Goal: Task Accomplishment & Management: Complete application form

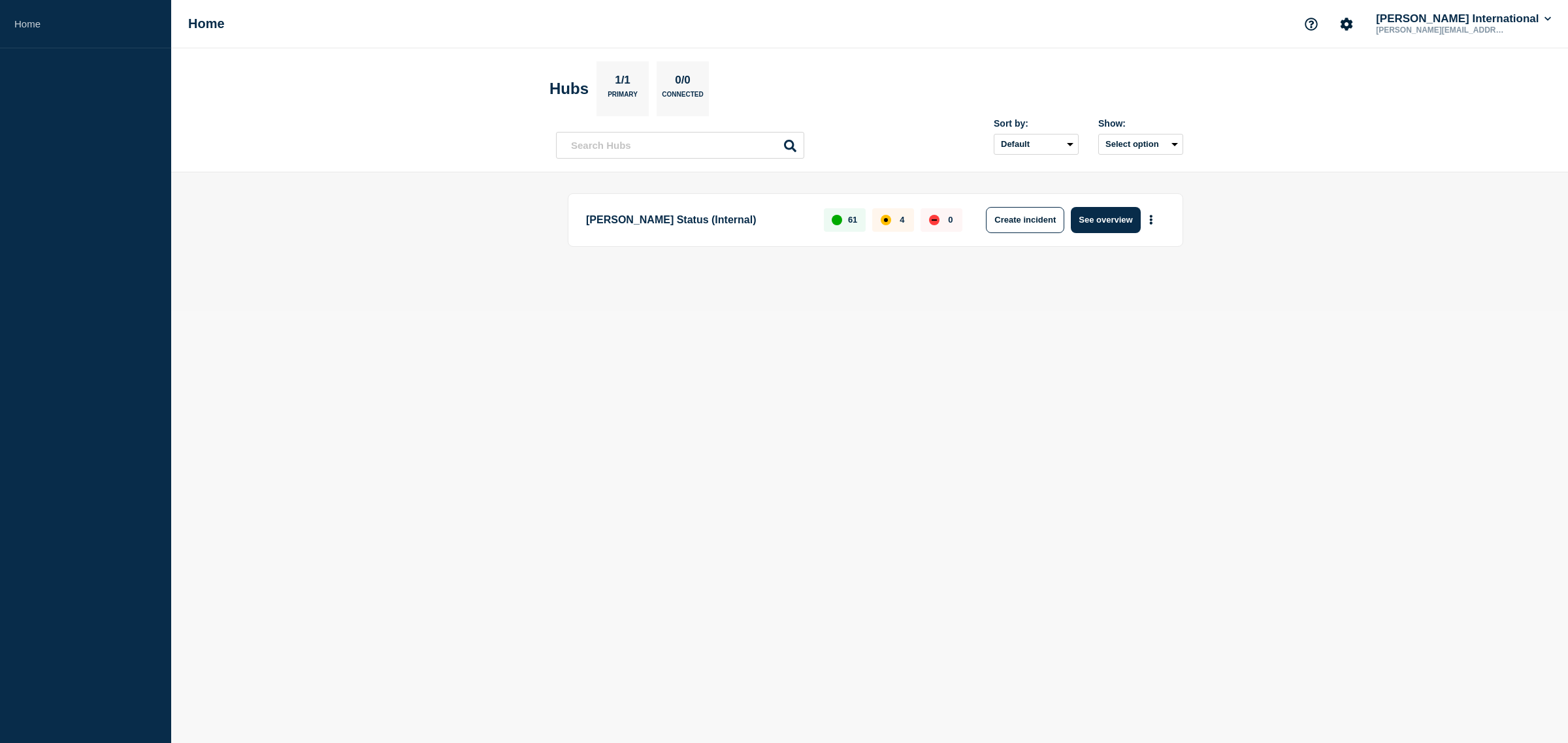
drag, startPoint x: 1095, startPoint y: 216, endPoint x: 1119, endPoint y: 243, distance: 36.1
click at [1119, 244] on div "Delmar Status (Internal) 61 4 0 Create incident See overview" at bounding box center [876, 220] width 616 height 53
click at [1122, 220] on button "See overview" at bounding box center [1106, 220] width 70 height 27
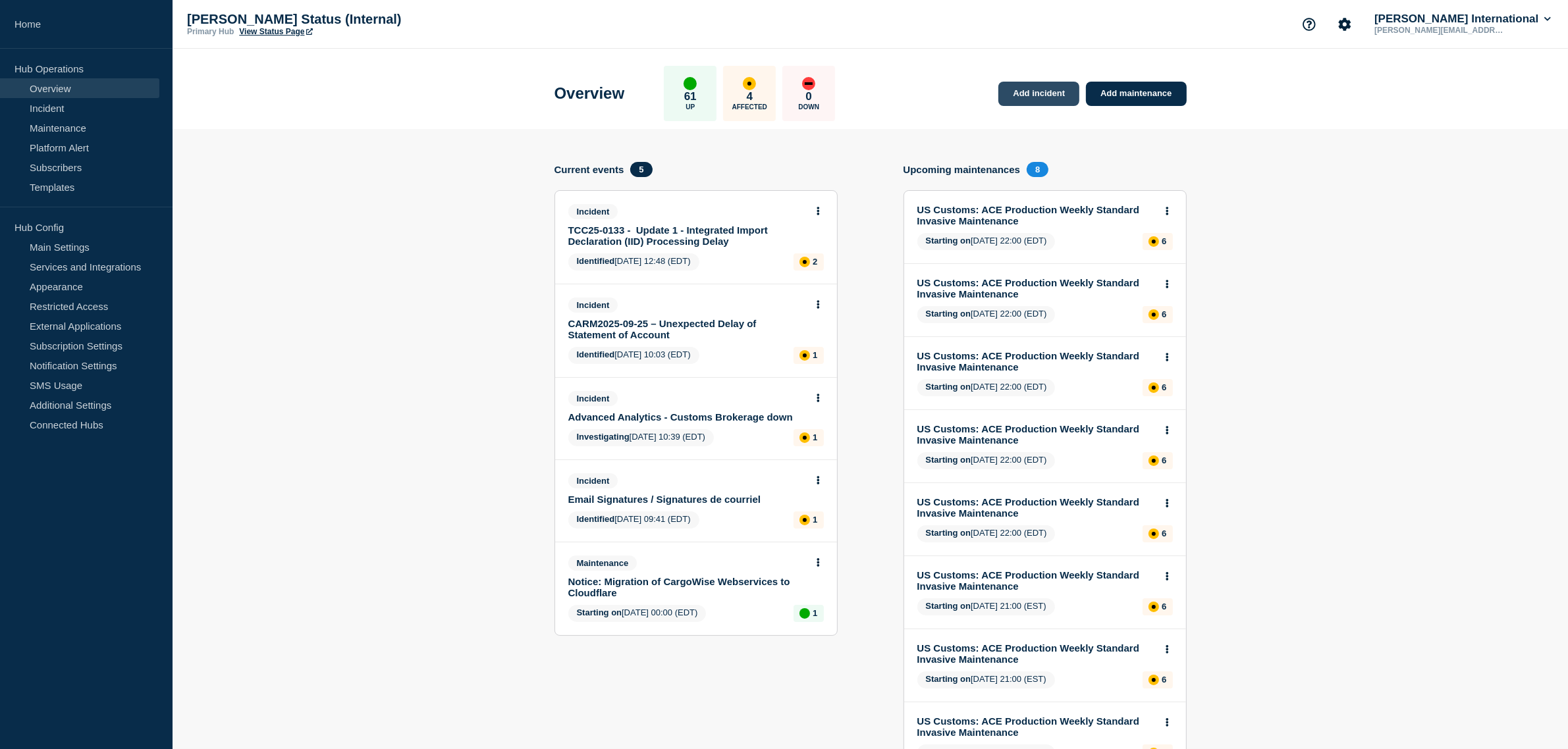
click at [1043, 91] on link "Add incident" at bounding box center [1039, 93] width 81 height 24
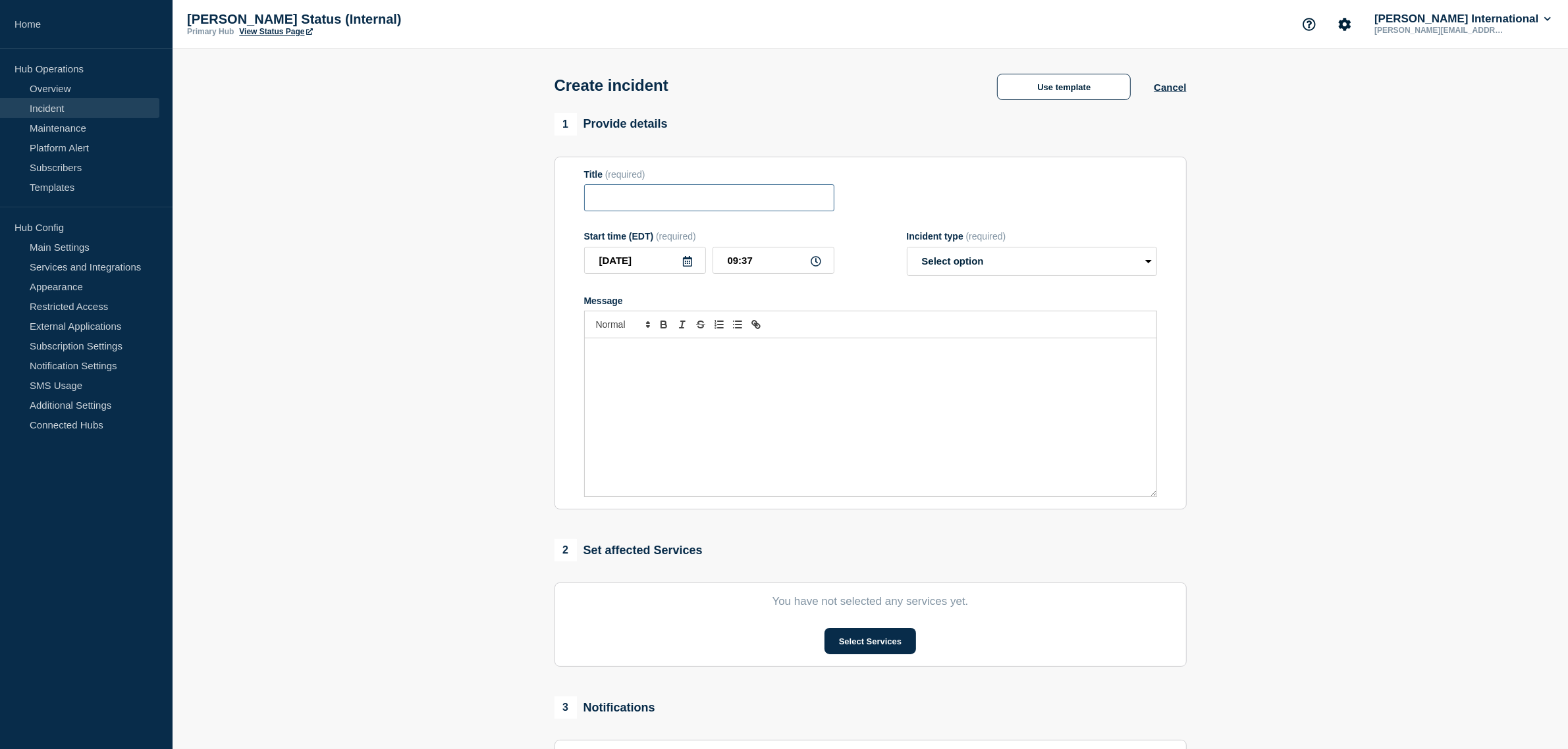
click at [650, 192] on input "Title" at bounding box center [708, 198] width 250 height 27
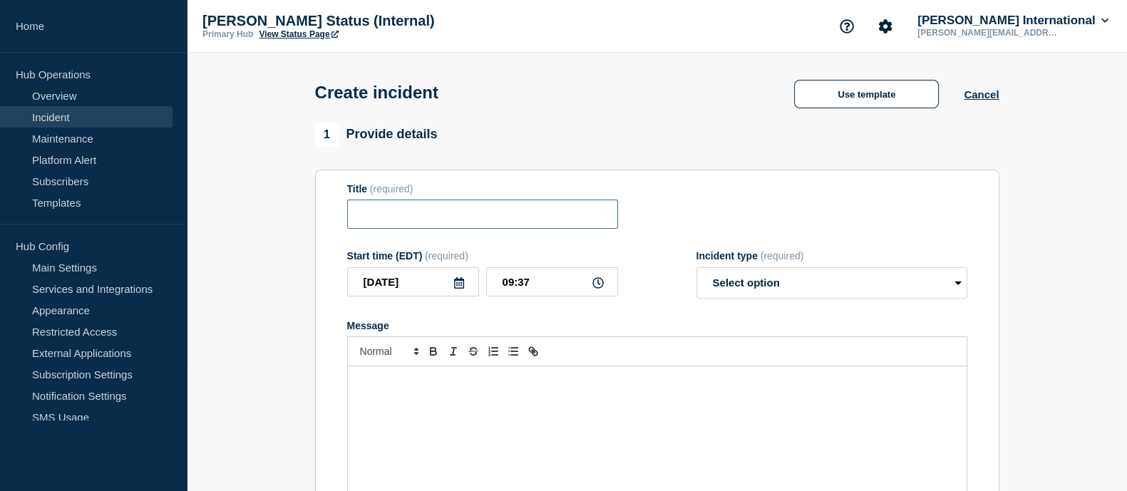
click at [385, 220] on input "Title" at bounding box center [482, 214] width 271 height 29
paste input "Processing Delays – CFIA Import Declaration"
type input "Processing Delays – CFIA Import Declaration"
click at [604, 289] on input "09:37" at bounding box center [552, 281] width 132 height 29
drag, startPoint x: 538, startPoint y: 285, endPoint x: 468, endPoint y: 283, distance: 69.9
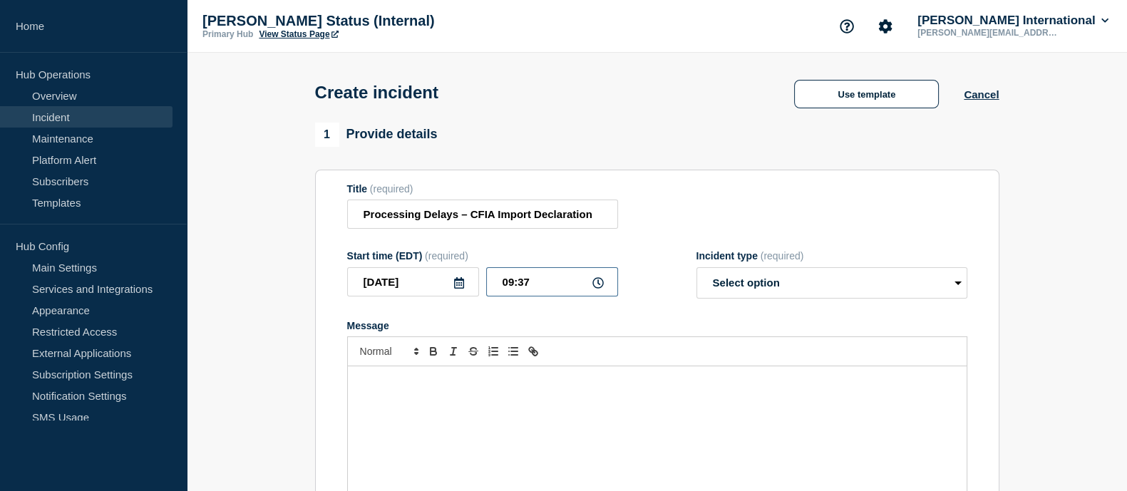
click at [469, 284] on div "2025-09-30 09:37" at bounding box center [482, 281] width 271 height 29
type input "07:42"
drag, startPoint x: 784, startPoint y: 283, endPoint x: 785, endPoint y: 299, distance: 16.4
click at [784, 282] on select "Select option Investigating Identified Monitoring" at bounding box center [832, 282] width 271 height 31
select select "identified"
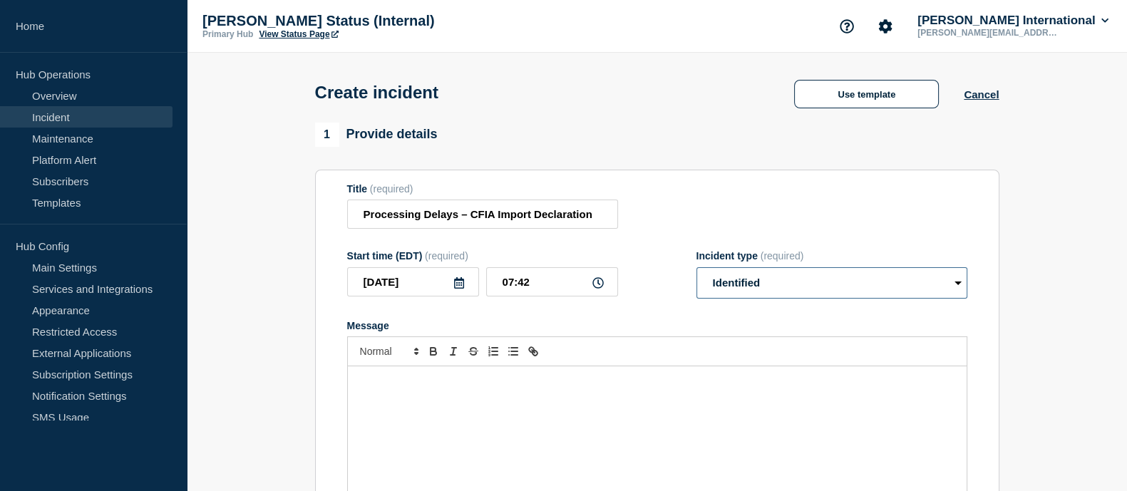
click at [697, 272] on select "Select option Investigating Identified Monitoring" at bounding box center [832, 282] width 271 height 31
click at [467, 394] on div "Message" at bounding box center [657, 452] width 619 height 171
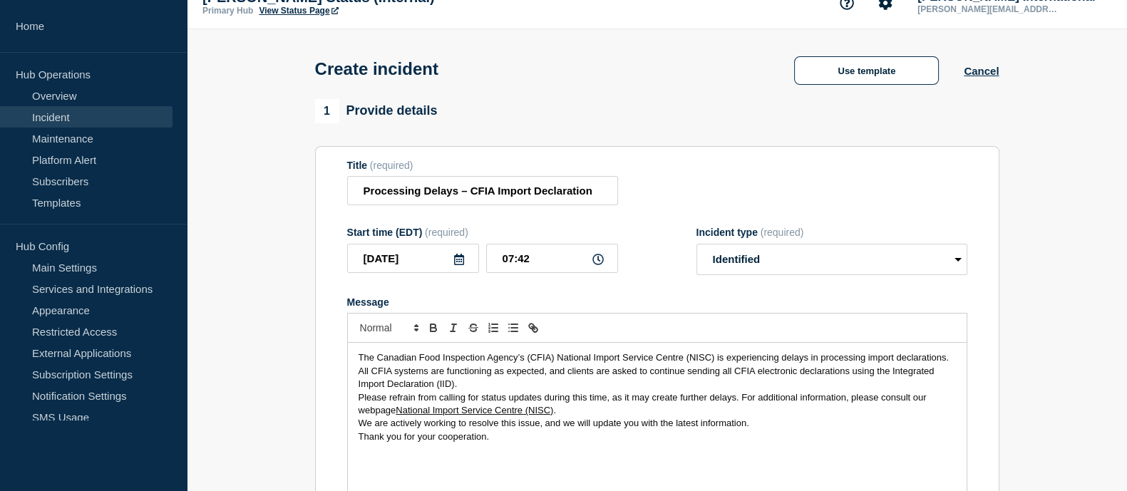
scroll to position [356, 0]
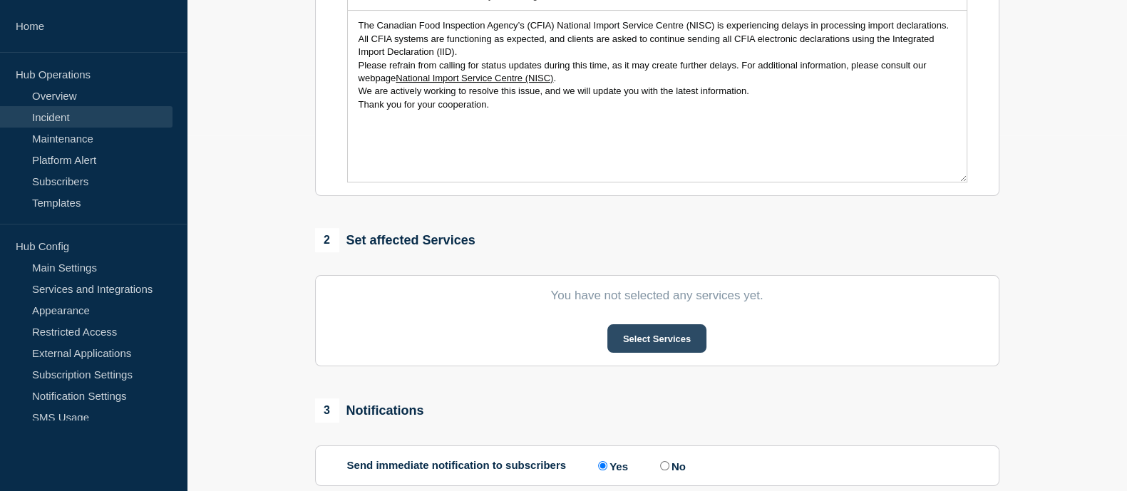
click at [640, 340] on button "Select Services" at bounding box center [657, 338] width 99 height 29
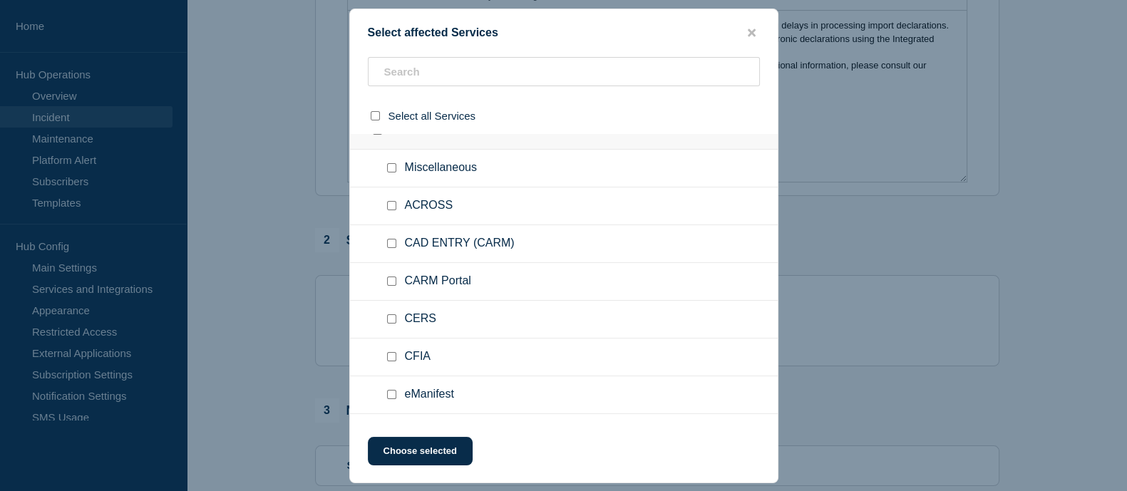
scroll to position [2228, 0]
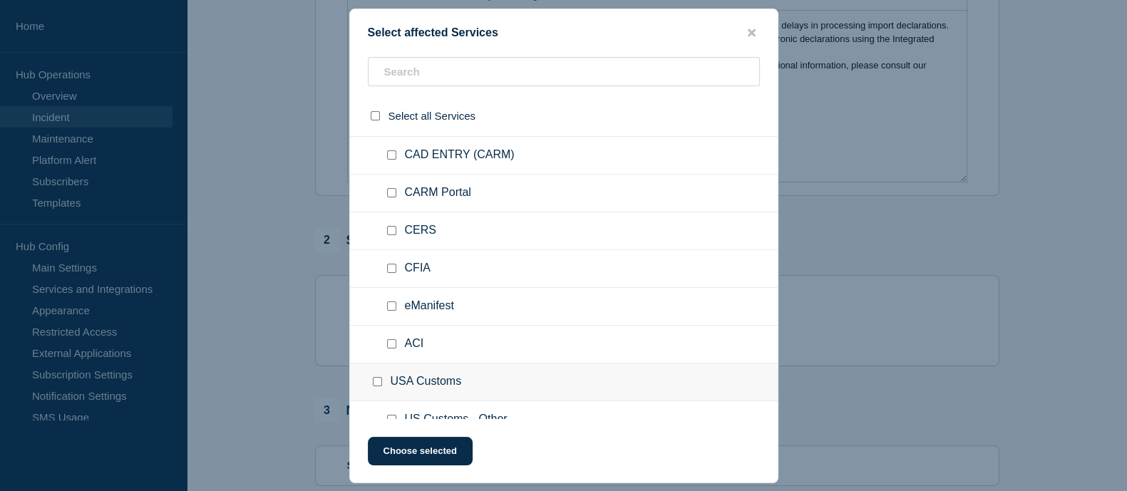
click at [392, 269] on input "CFIA checkbox" at bounding box center [391, 268] width 9 height 9
checkbox input "true"
click at [413, 451] on button "Choose selected" at bounding box center [420, 451] width 105 height 29
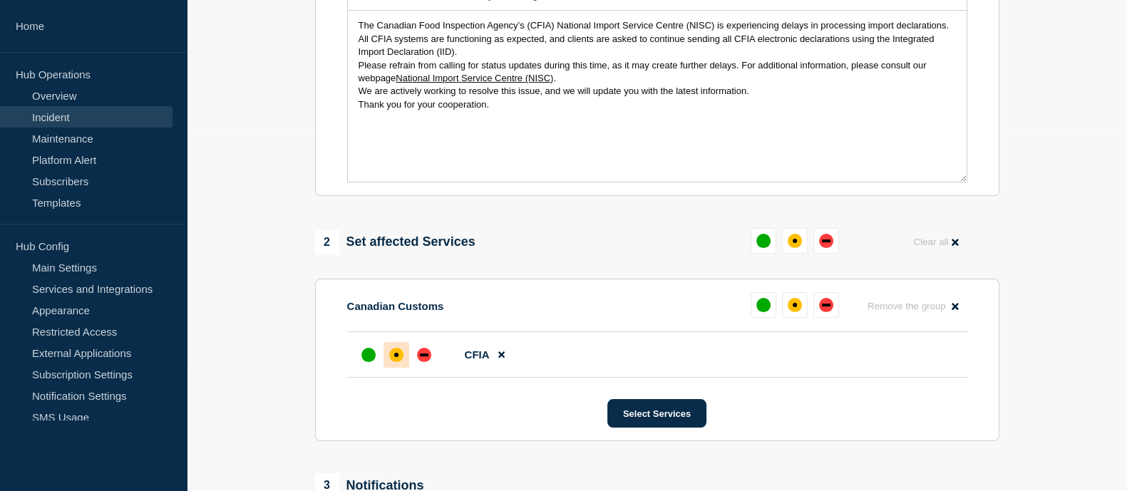
click at [395, 357] on div "affected" at bounding box center [396, 355] width 4 height 4
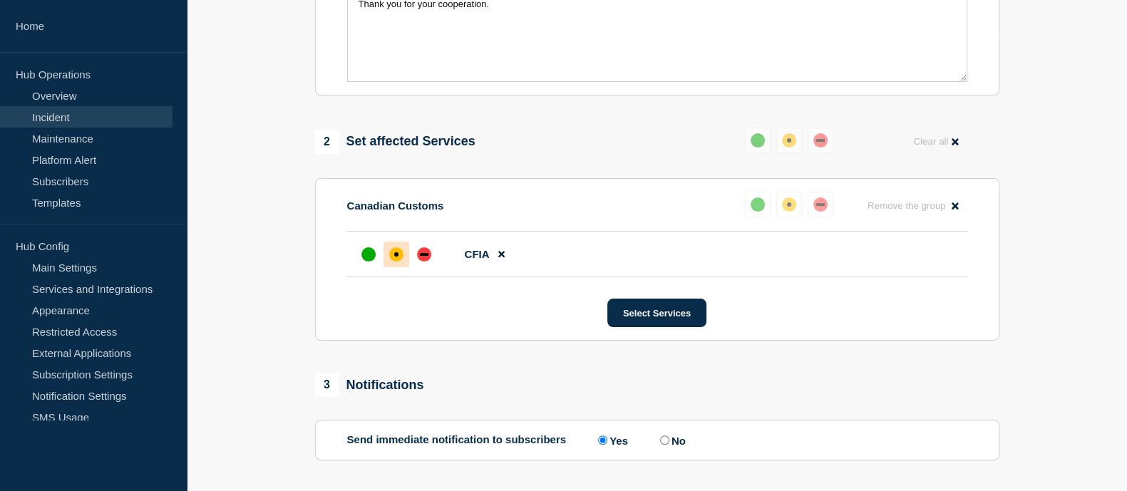
scroll to position [584, 0]
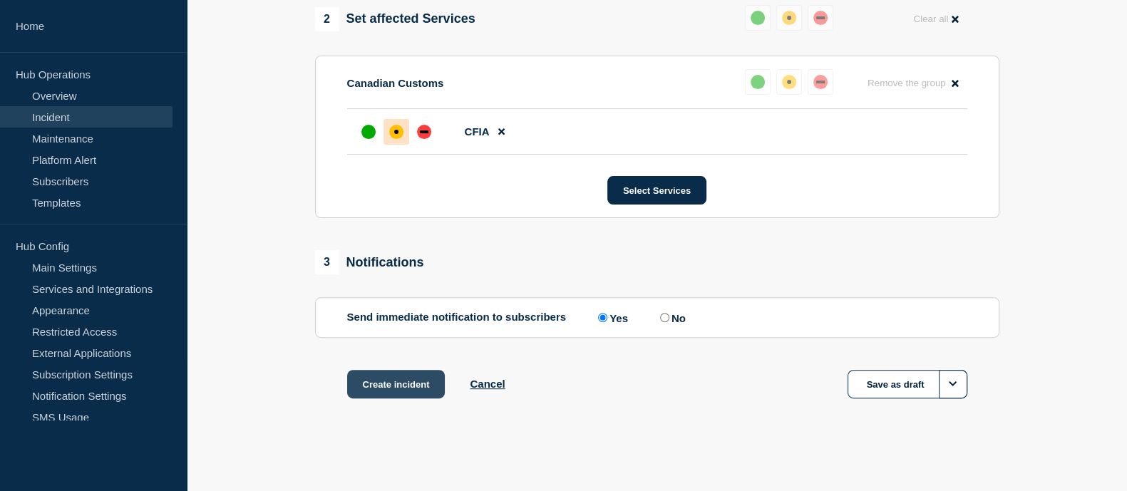
click at [399, 374] on button "Create incident" at bounding box center [396, 384] width 98 height 29
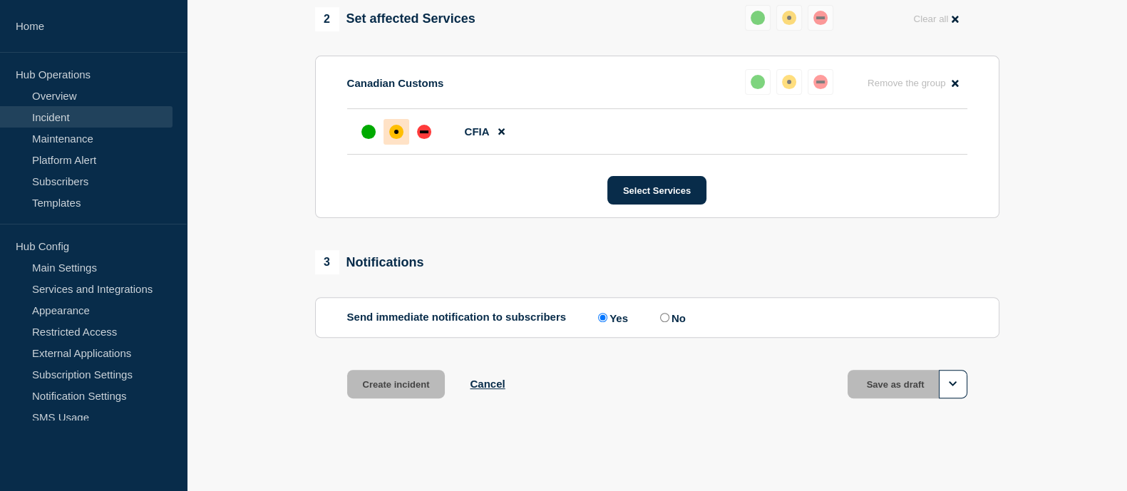
scroll to position [614, 0]
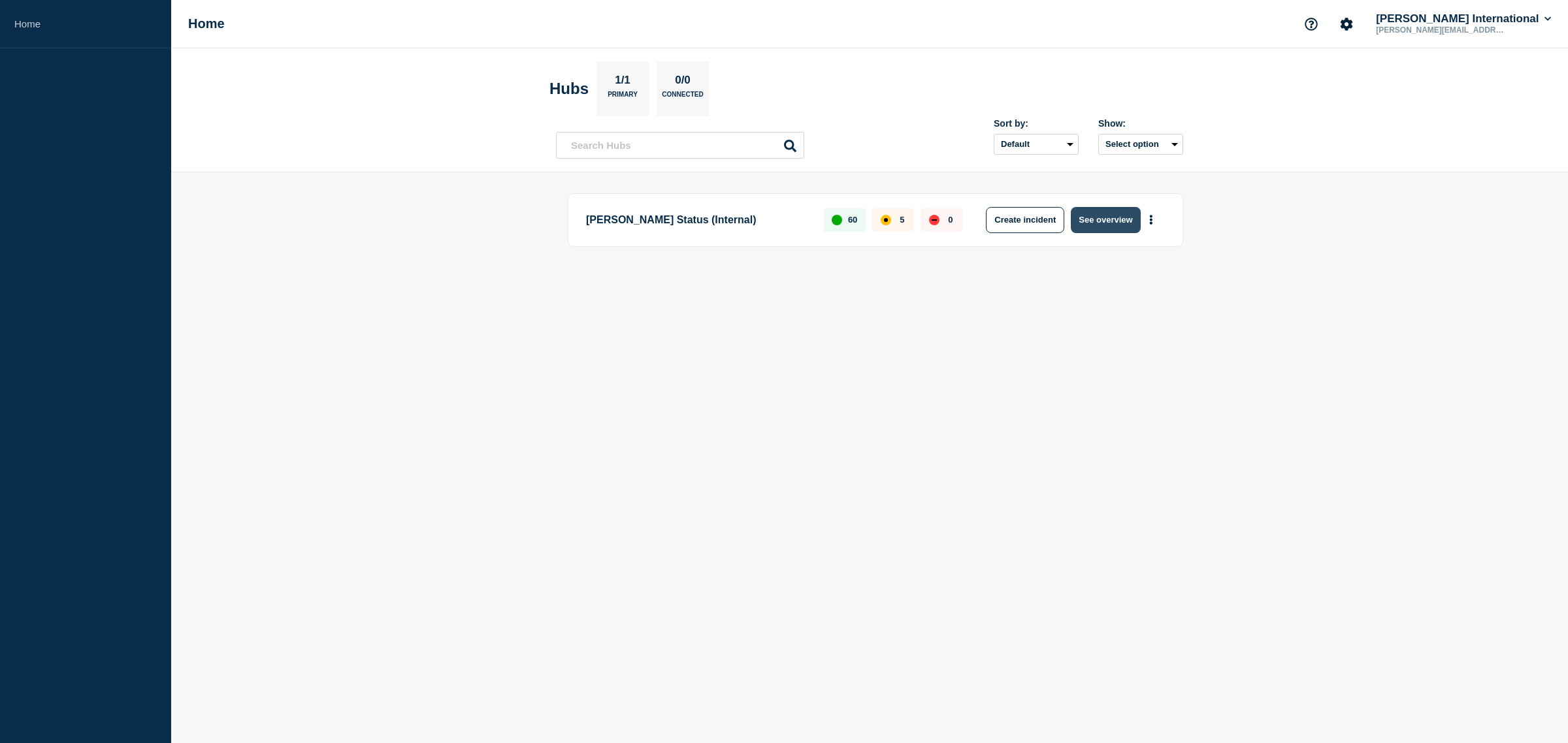
click at [1113, 216] on button "See overview" at bounding box center [1106, 220] width 70 height 27
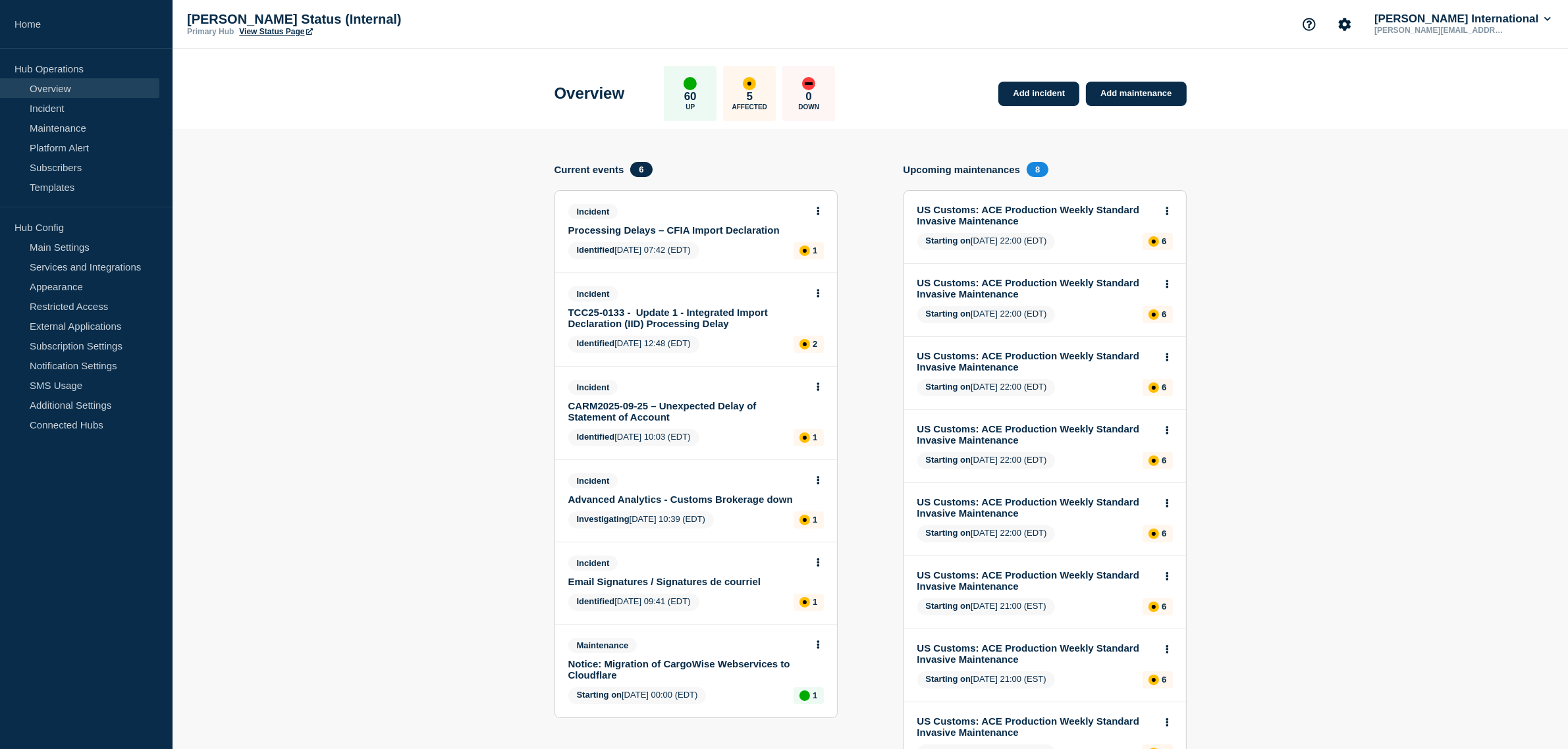
click at [693, 310] on link "TCC25-0133 - Update 1 - Integrated Import Declaration (IID) Processing Delay" at bounding box center [686, 318] width 237 height 22
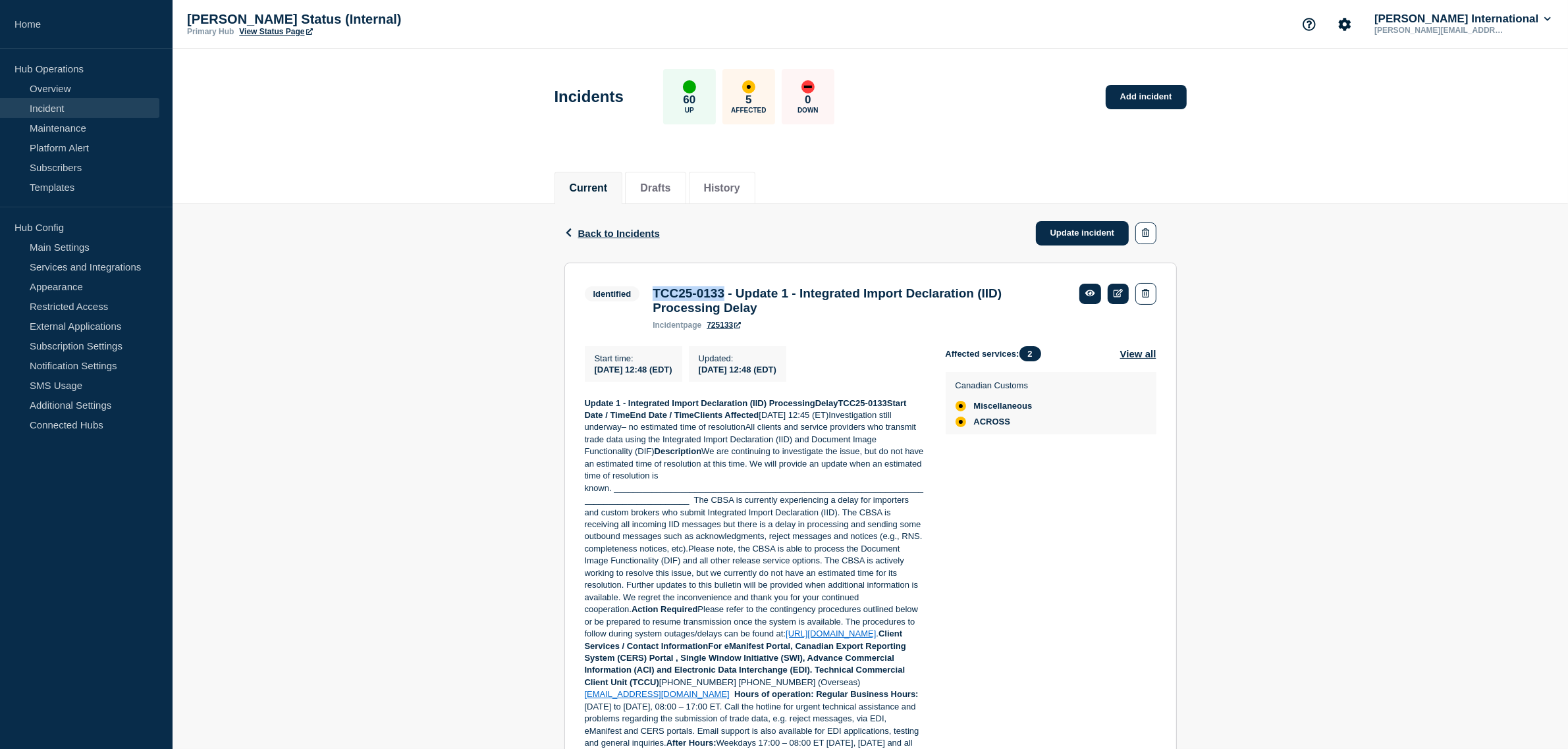
drag, startPoint x: 735, startPoint y: 296, endPoint x: 650, endPoint y: 297, distance: 85.0
click at [650, 297] on div "TCC25-0133 - Update 1 - Integrated Import Declaration (IID) Processing Delay in…" at bounding box center [860, 308] width 427 height 43
copy h3 "TCC25-0133"
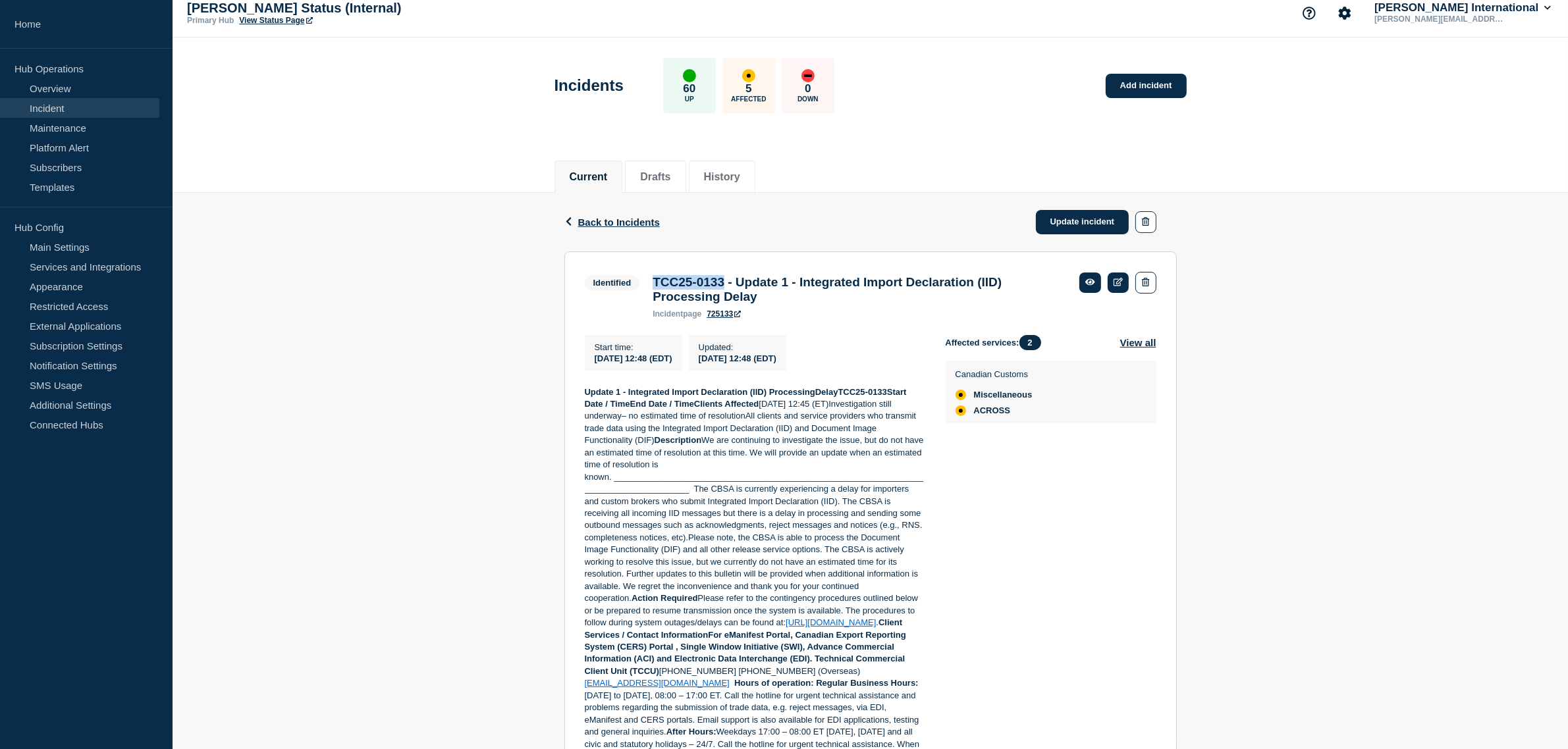
scroll to position [141, 0]
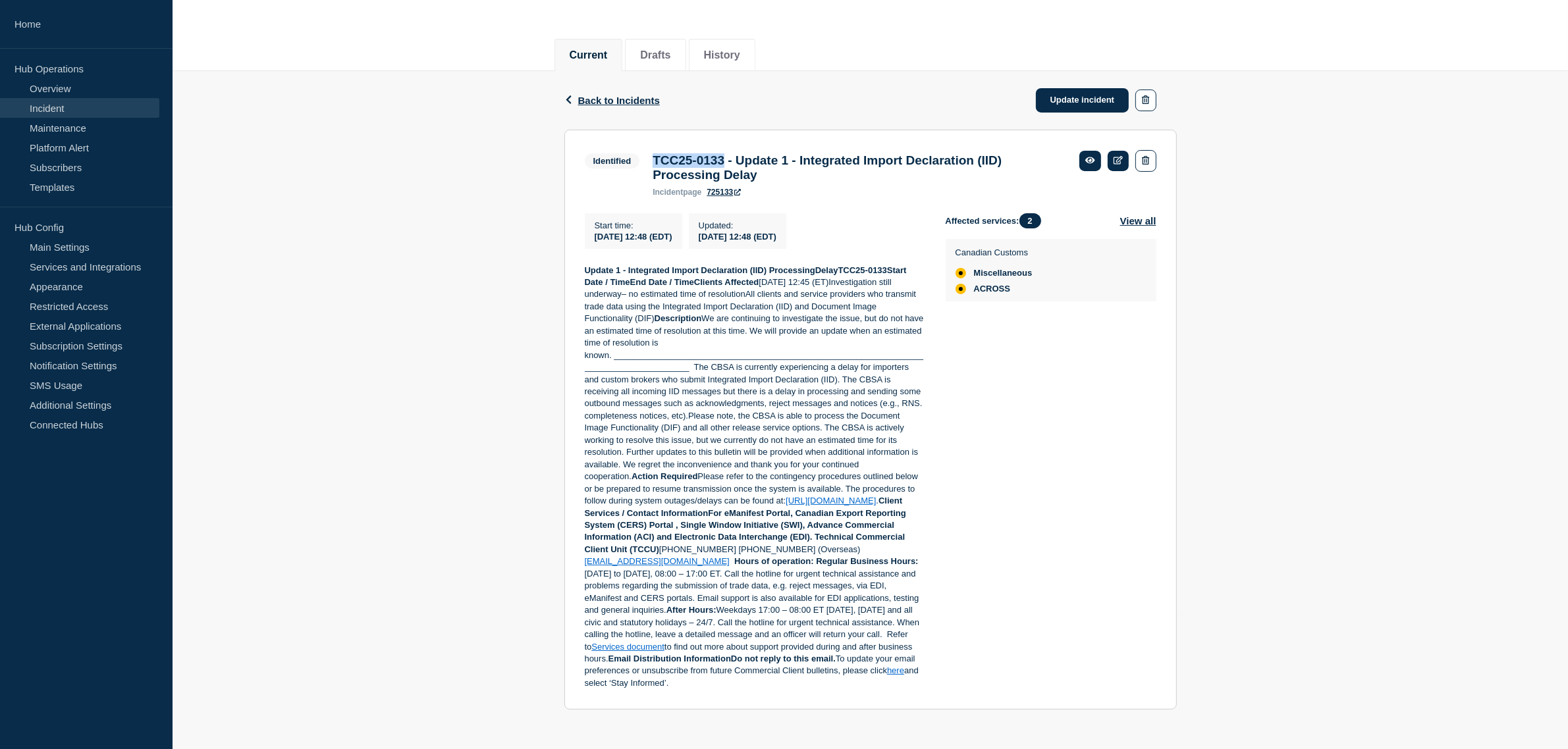
click at [786, 506] on link "[URL][DOMAIN_NAME]" at bounding box center [831, 501] width 90 height 10
